Goal: Communication & Community: Ask a question

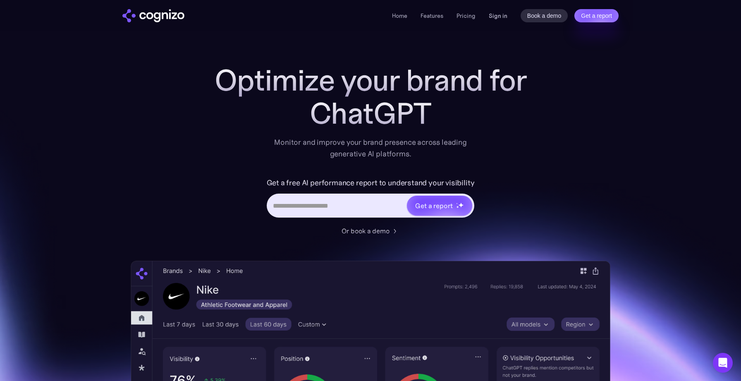
click at [495, 14] on link "Sign in" at bounding box center [498, 16] width 19 height 10
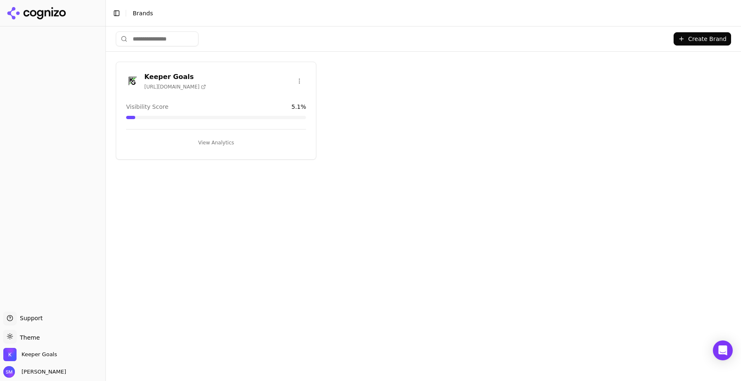
click at [206, 141] on button "View Analytics" at bounding box center [216, 142] width 180 height 13
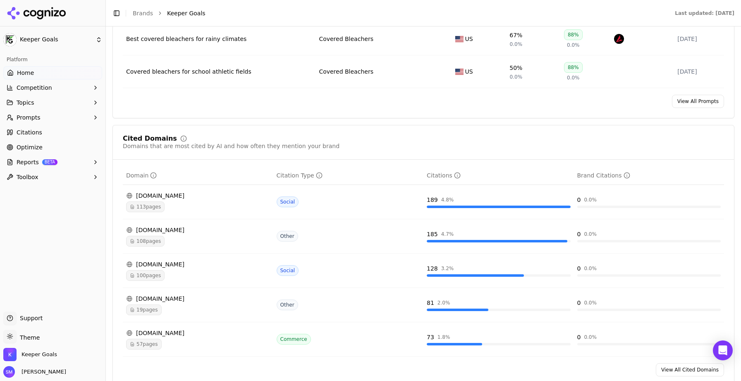
scroll to position [775, 0]
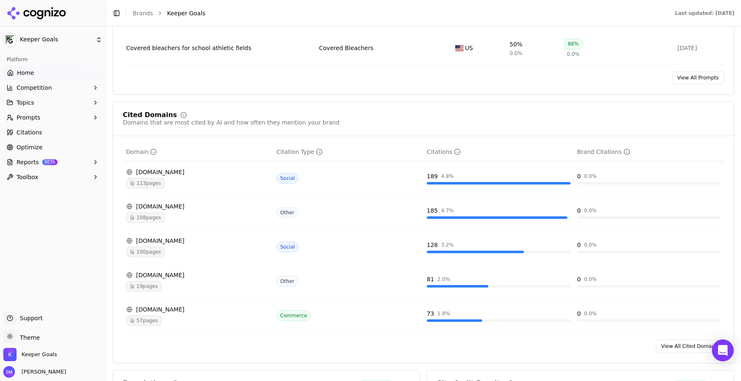
click at [724, 350] on icon "Open Intercom Messenger" at bounding box center [723, 350] width 10 height 11
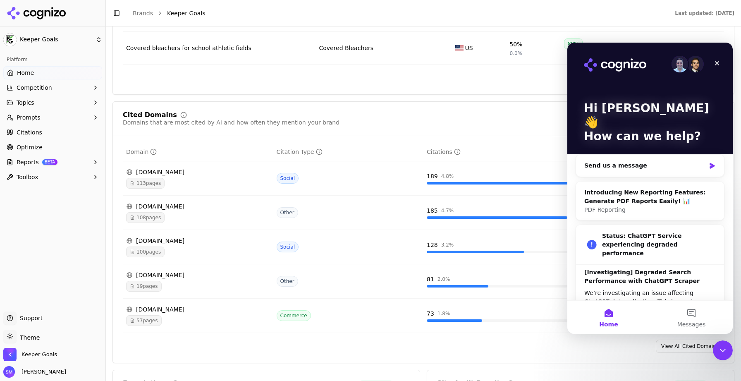
scroll to position [0, 0]
click at [694, 315] on button "Messages" at bounding box center [691, 317] width 83 height 33
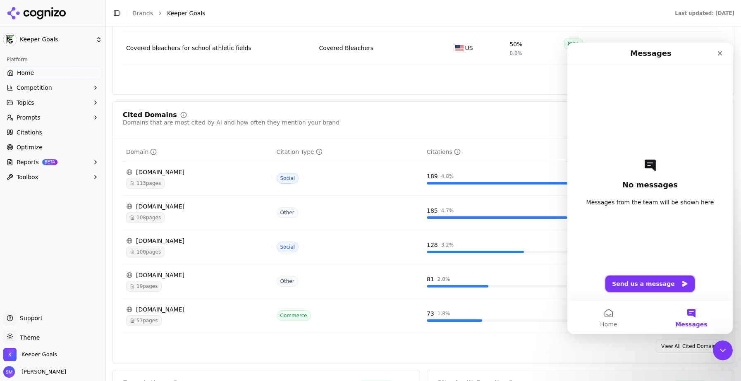
click at [660, 282] on button "Send us a message" at bounding box center [649, 283] width 89 height 17
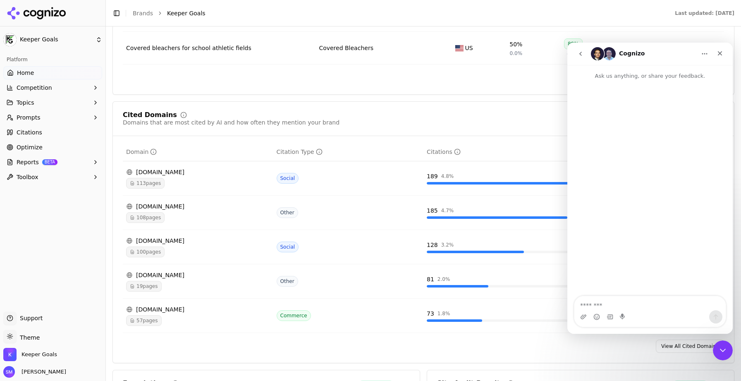
click at [611, 76] on p "Ask us anything, or share your feedback." at bounding box center [649, 72] width 165 height 15
click at [602, 306] on textarea "Message…" at bounding box center [649, 303] width 151 height 14
type textarea "*"
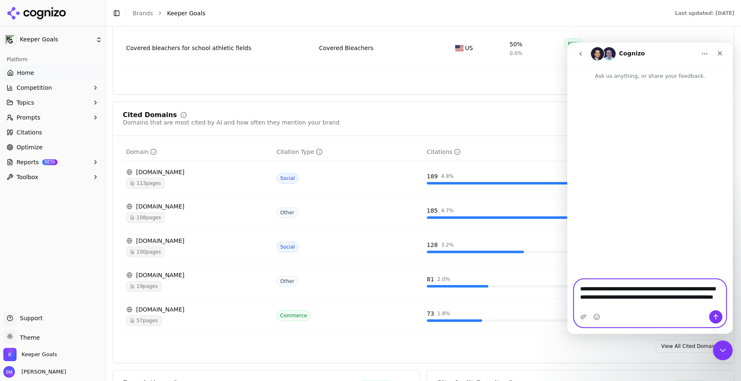
type textarea "**********"
click at [717, 315] on icon "Send a message…" at bounding box center [716, 316] width 5 height 5
